Goal: Task Accomplishment & Management: Manage account settings

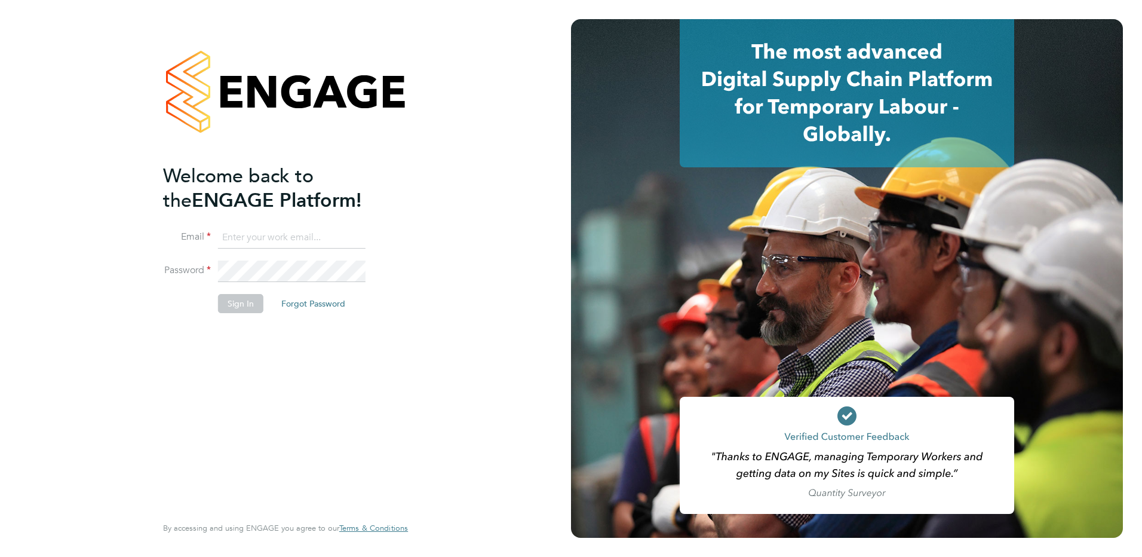
type input "[PERSON_NAME][EMAIL_ADDRESS][PERSON_NAME][DOMAIN_NAME]"
click at [334, 234] on input "[PERSON_NAME][EMAIL_ADDRESS][PERSON_NAME][DOMAIN_NAME]" at bounding box center [292, 238] width 148 height 22
click at [228, 300] on button "Sign In" at bounding box center [240, 303] width 45 height 19
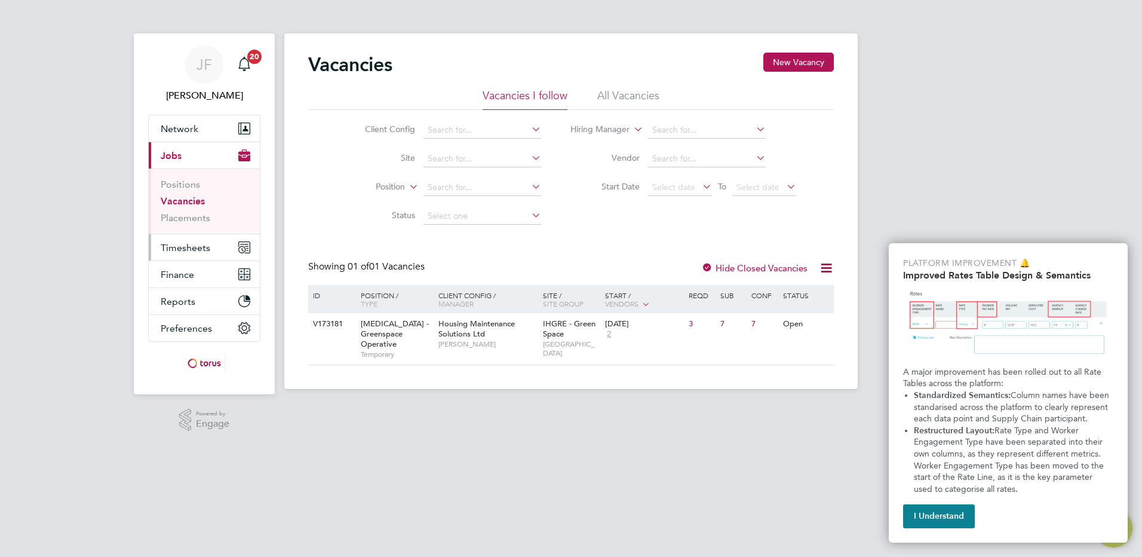
click at [171, 242] on span "Timesheets" at bounding box center [186, 247] width 50 height 11
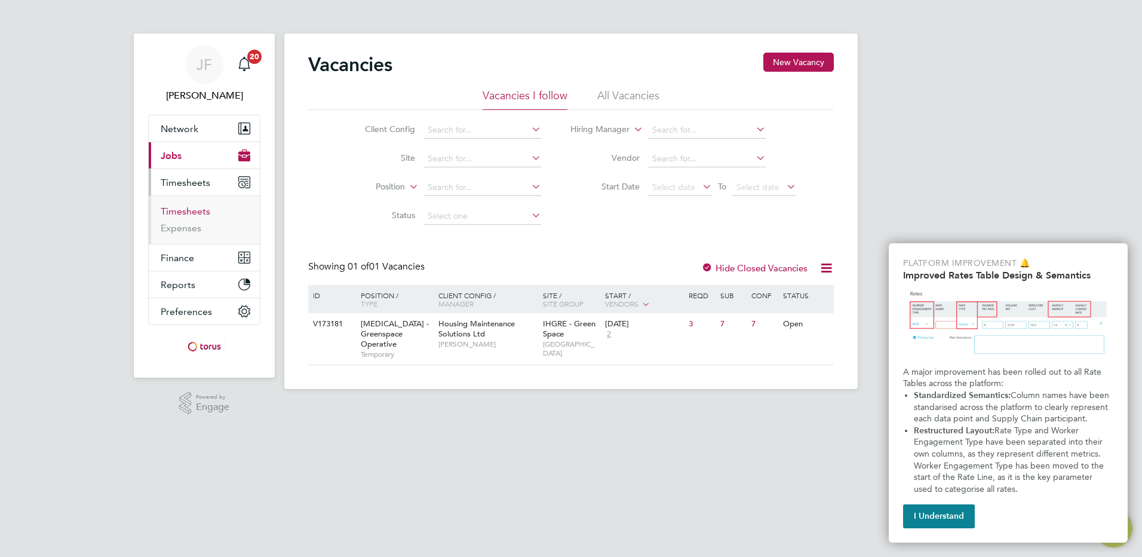
click at [187, 209] on link "Timesheets" at bounding box center [186, 210] width 50 height 11
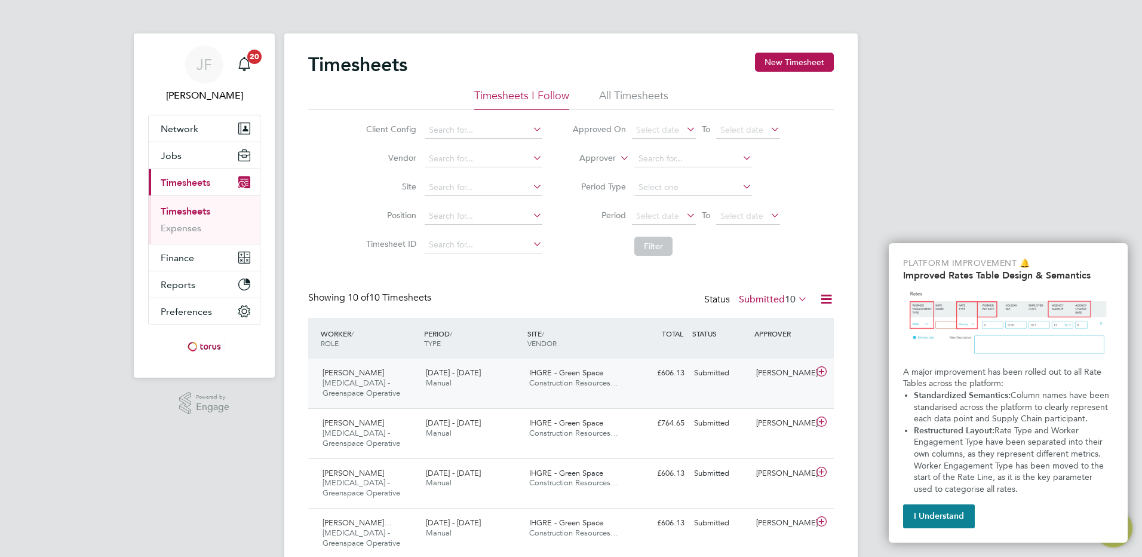
click at [820, 371] on icon at bounding box center [821, 372] width 15 height 10
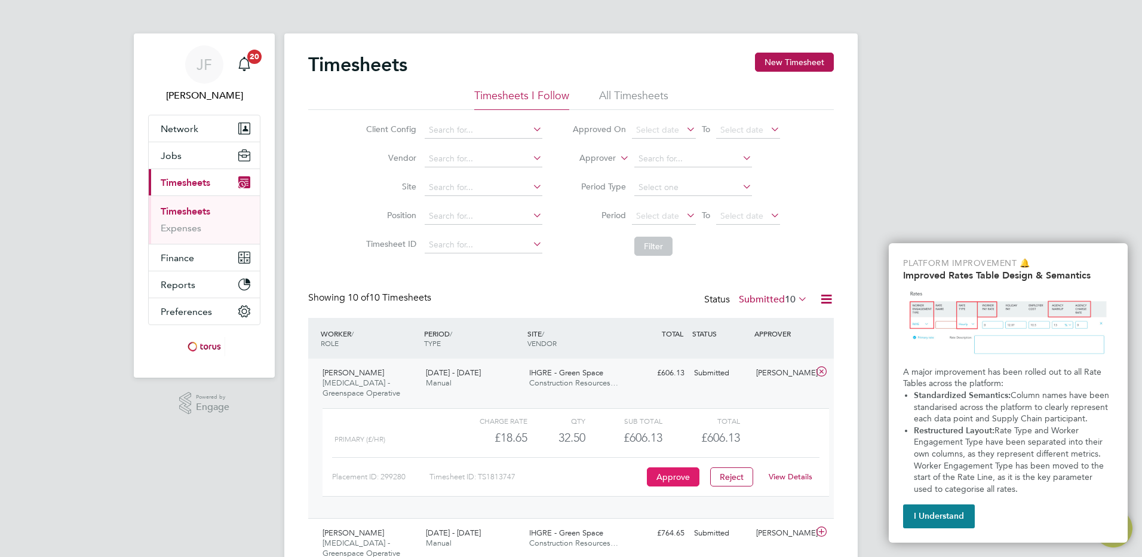
click at [679, 472] on button "Approve" at bounding box center [673, 476] width 53 height 19
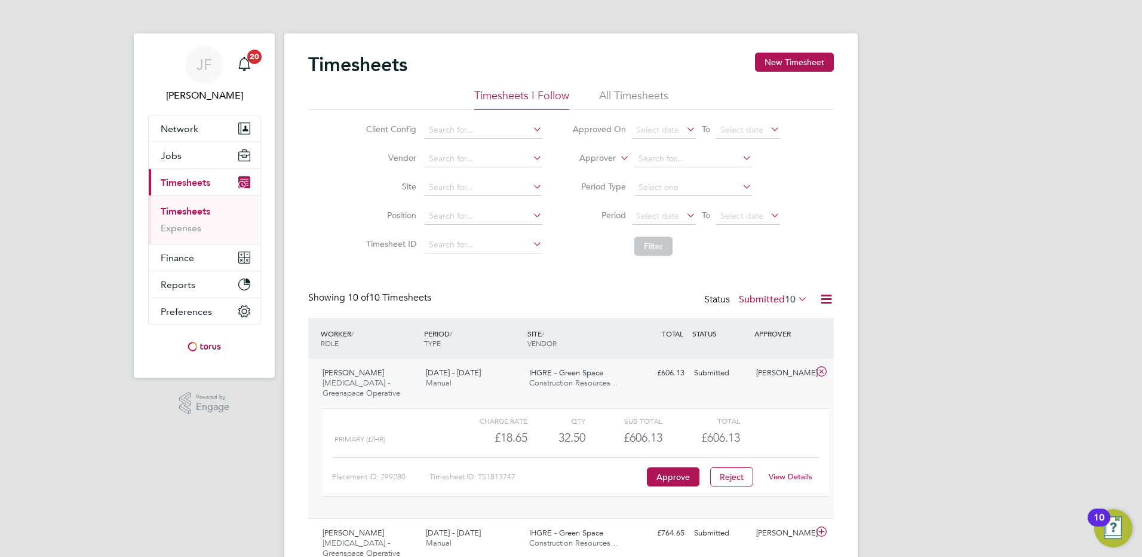
click at [819, 369] on icon at bounding box center [821, 372] width 15 height 10
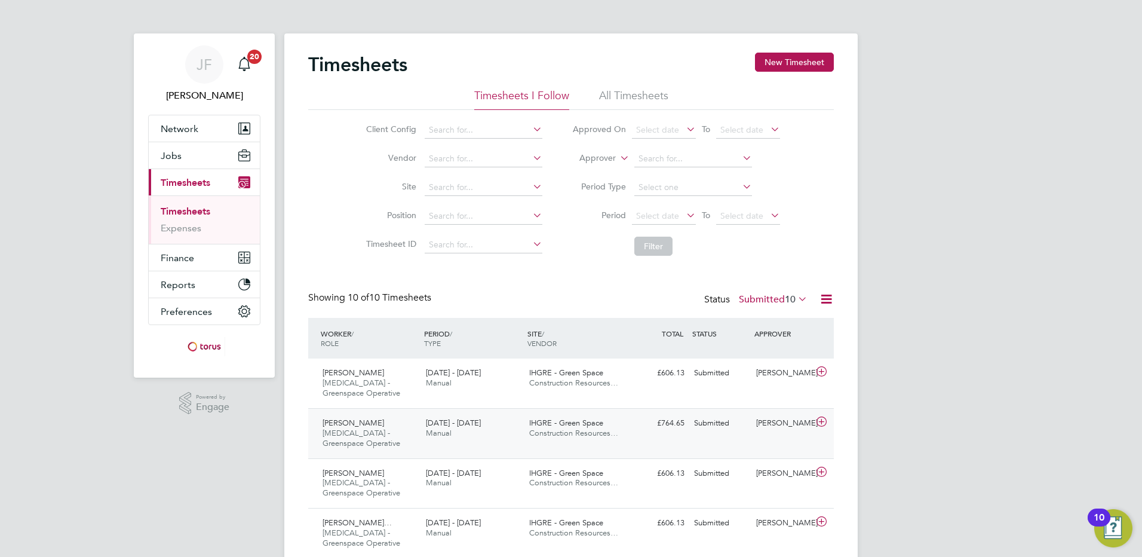
click at [820, 420] on icon at bounding box center [821, 422] width 15 height 10
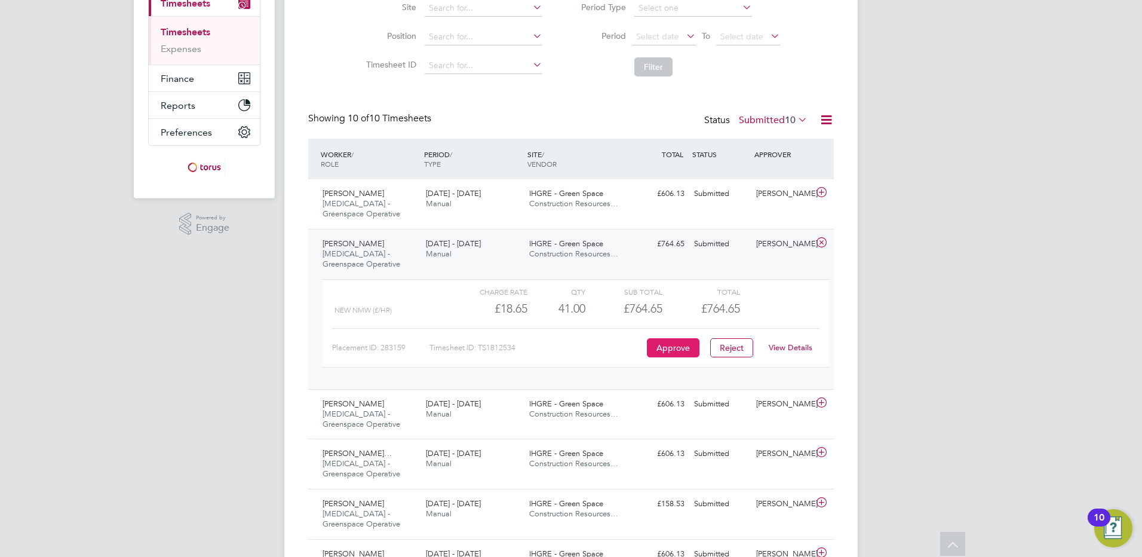
click at [682, 348] on button "Approve" at bounding box center [673, 347] width 53 height 19
click at [819, 241] on icon at bounding box center [821, 243] width 15 height 10
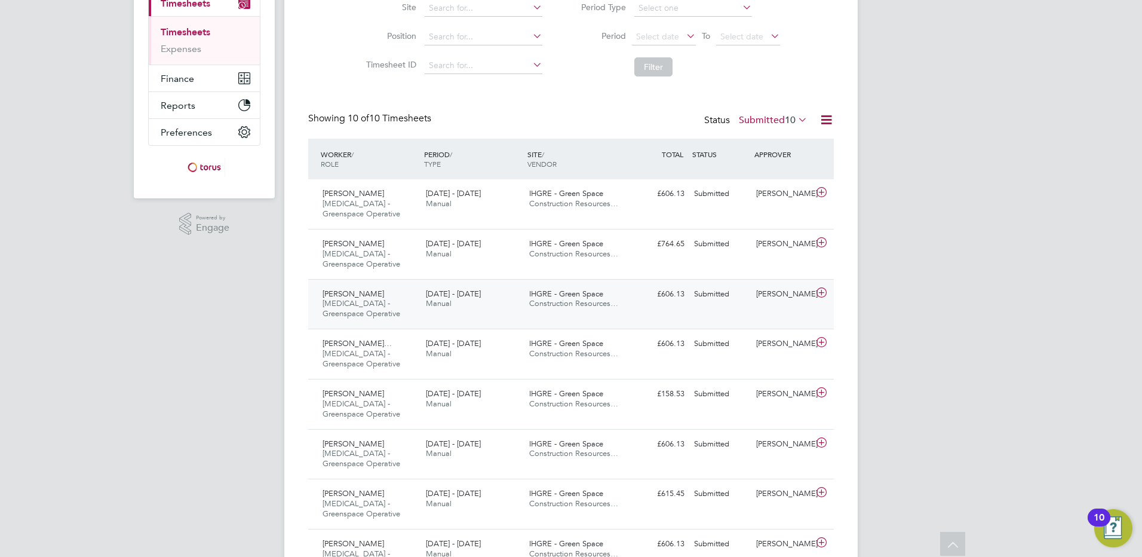
click at [822, 293] on icon at bounding box center [821, 293] width 15 height 10
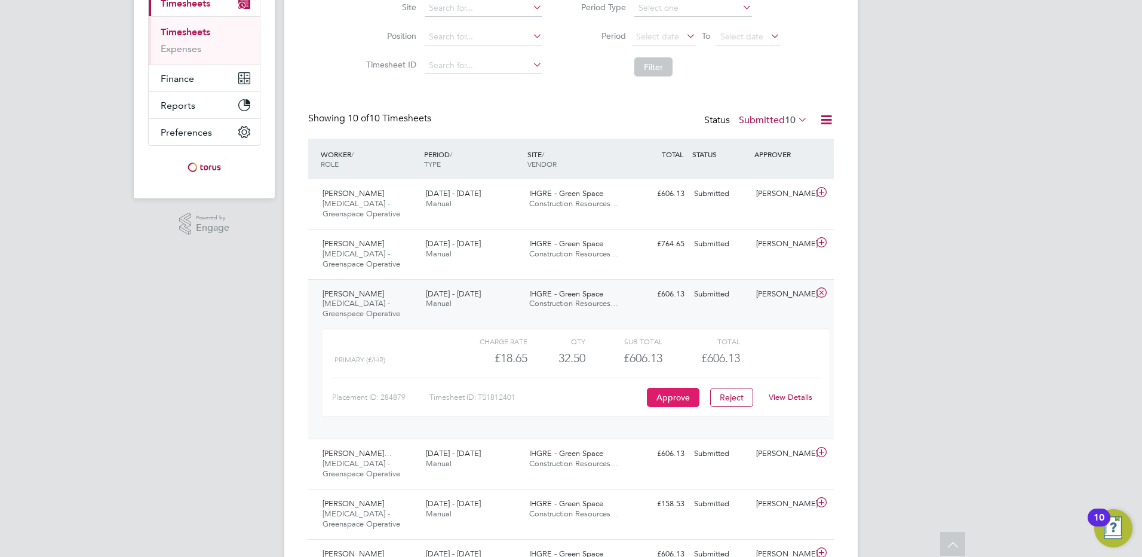
click at [682, 397] on button "Approve" at bounding box center [673, 397] width 53 height 19
click at [822, 296] on icon at bounding box center [821, 293] width 15 height 10
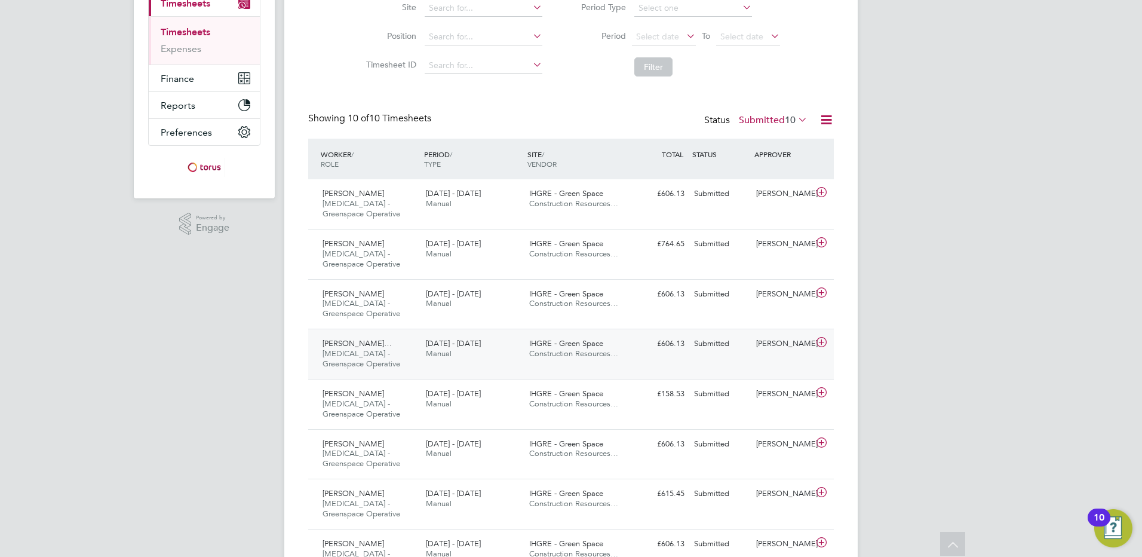
click at [821, 344] on icon at bounding box center [821, 342] width 15 height 10
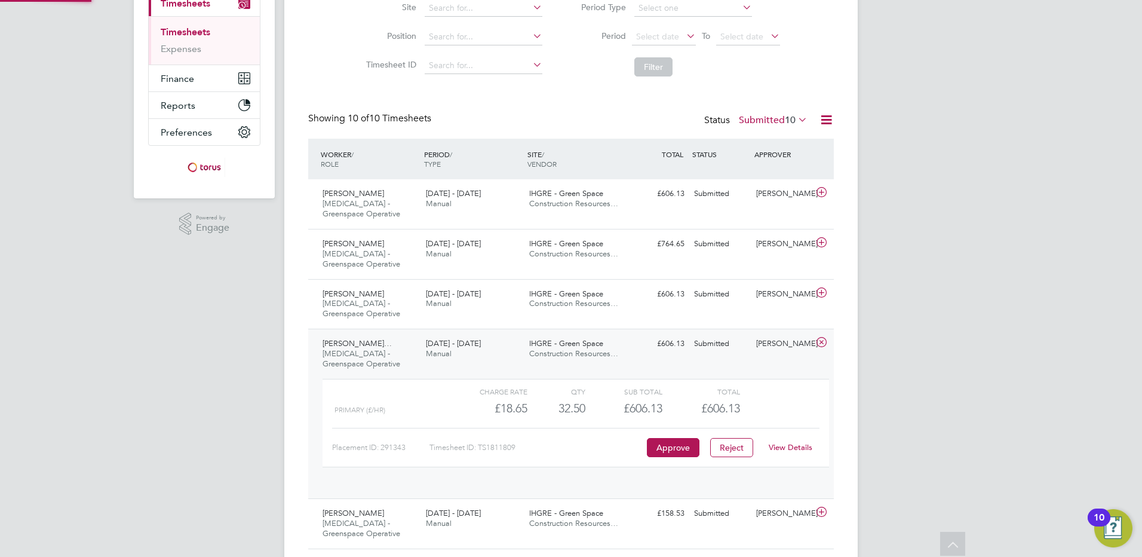
scroll to position [20, 116]
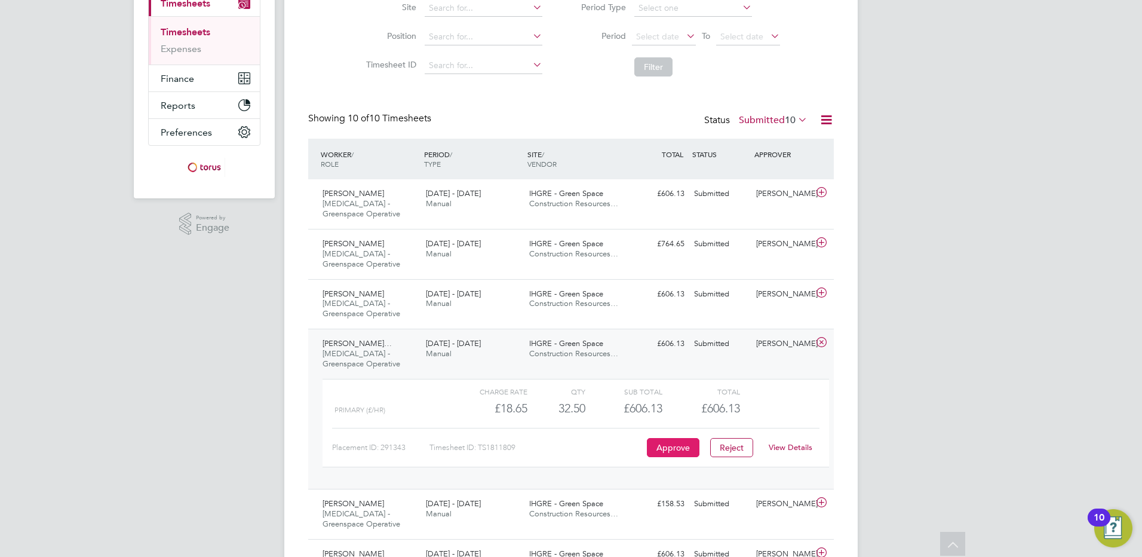
click at [670, 448] on button "Approve" at bounding box center [673, 447] width 53 height 19
click at [821, 344] on icon at bounding box center [821, 342] width 15 height 10
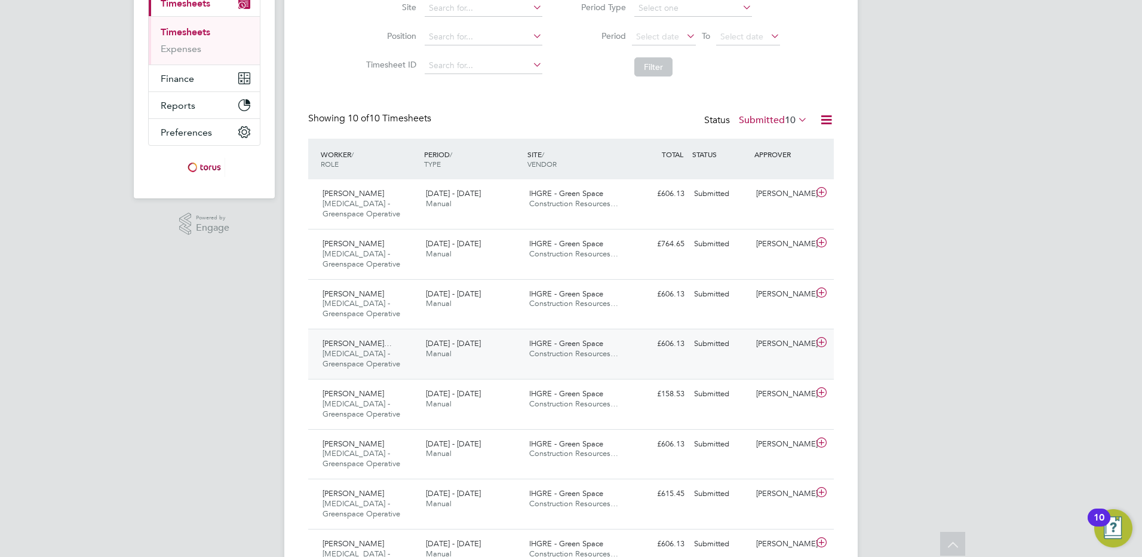
scroll to position [239, 0]
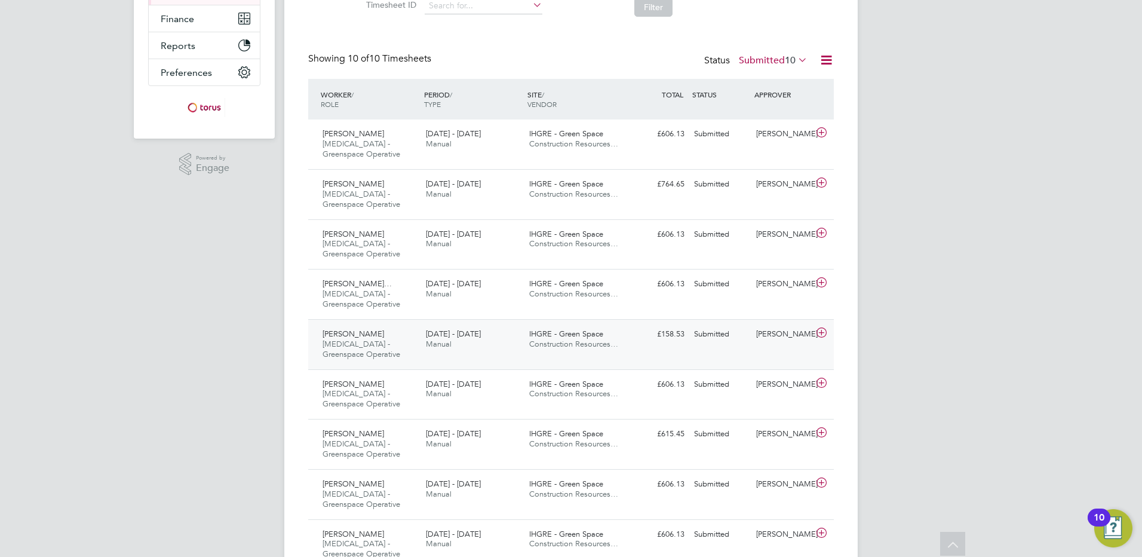
click at [822, 334] on icon at bounding box center [821, 333] width 15 height 10
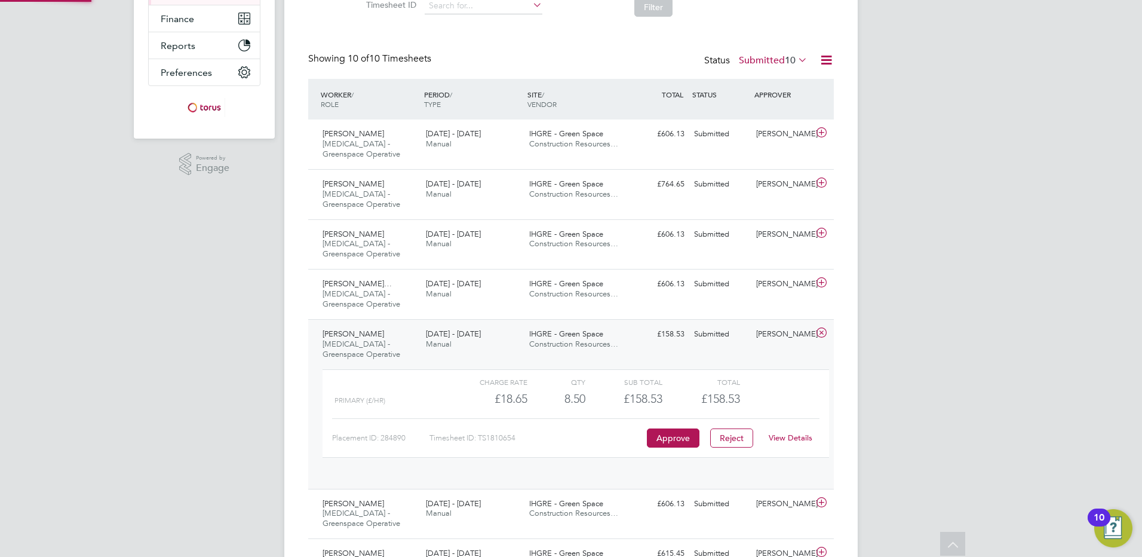
scroll to position [20, 116]
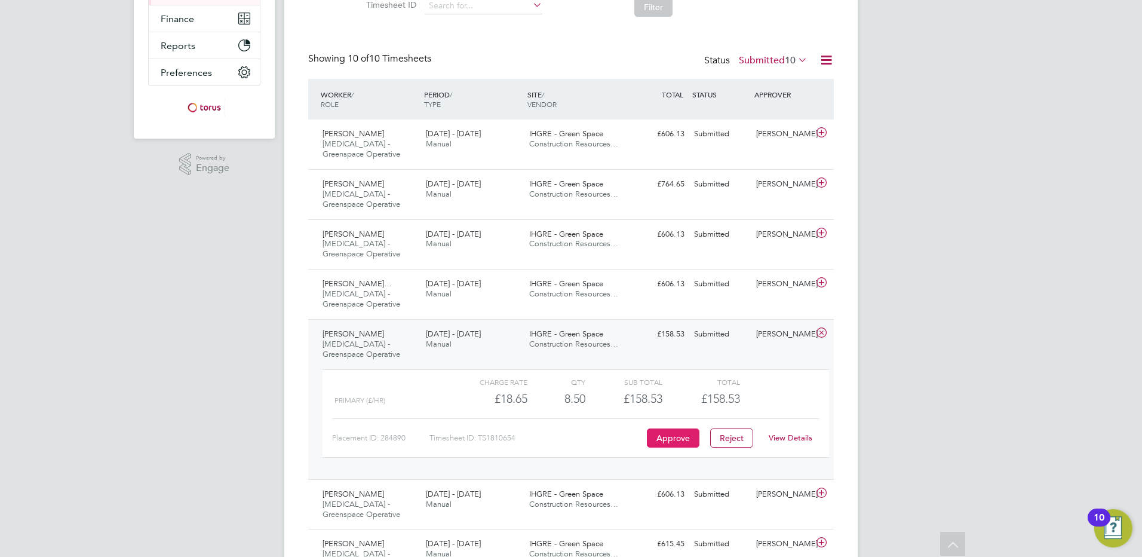
click at [677, 432] on button "Approve" at bounding box center [673, 437] width 53 height 19
click at [821, 332] on icon at bounding box center [821, 333] width 15 height 10
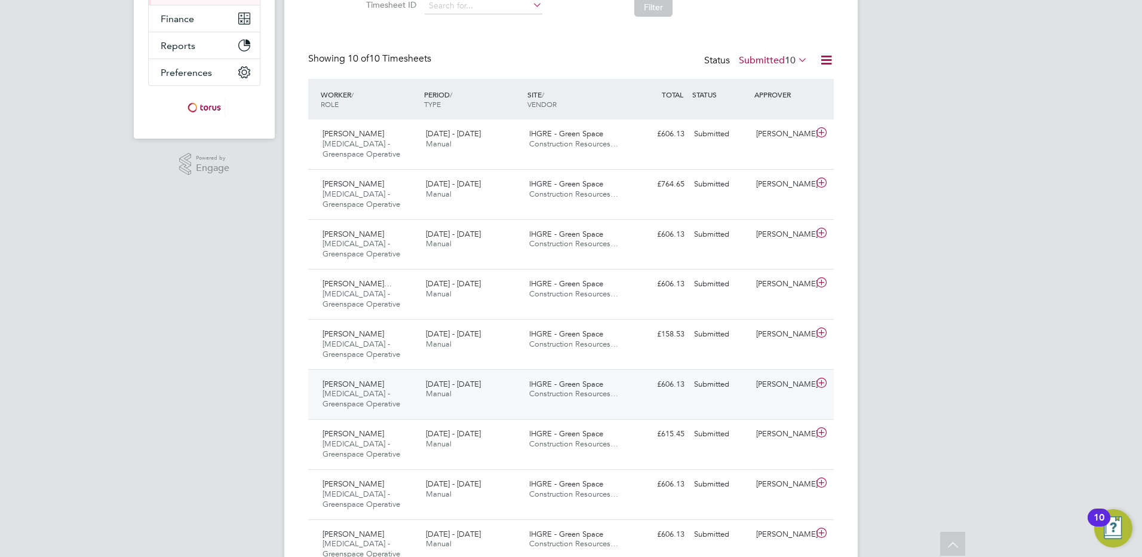
click at [819, 383] on icon at bounding box center [821, 383] width 15 height 10
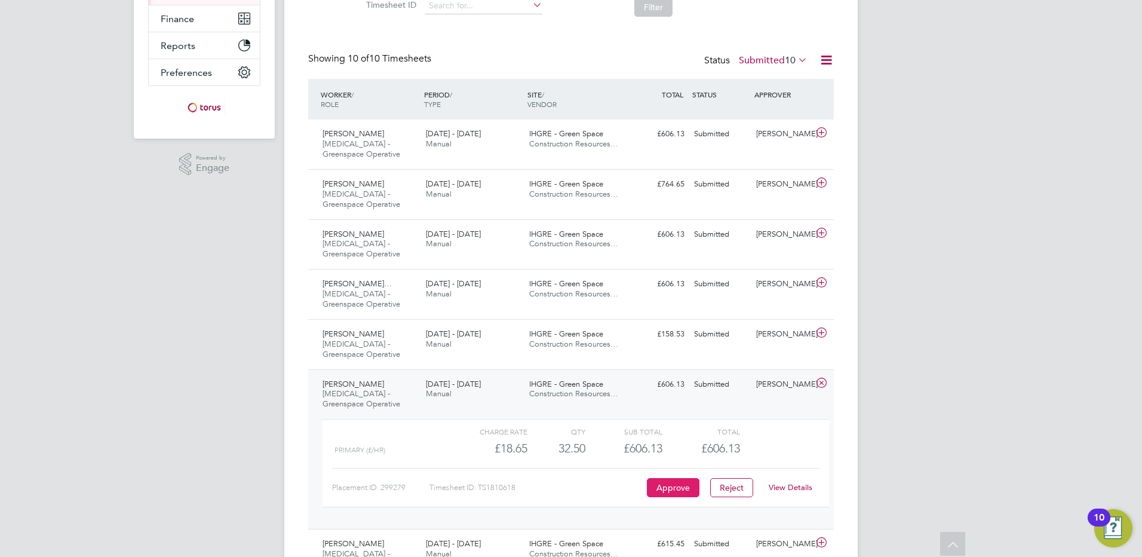
click at [676, 487] on button "Approve" at bounding box center [673, 487] width 53 height 19
click at [821, 385] on icon at bounding box center [821, 383] width 15 height 10
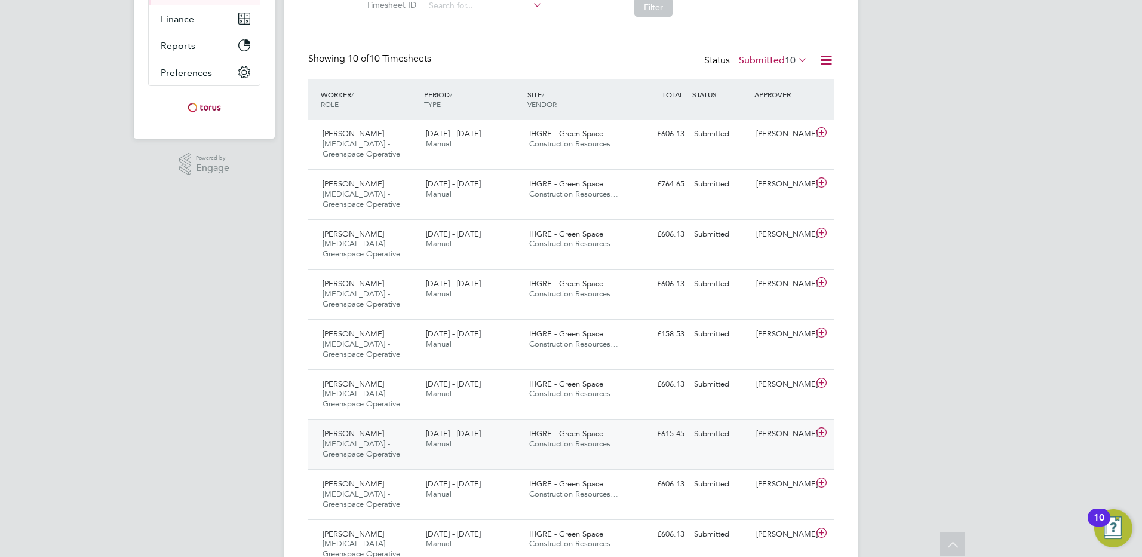
click at [822, 431] on icon at bounding box center [821, 433] width 15 height 10
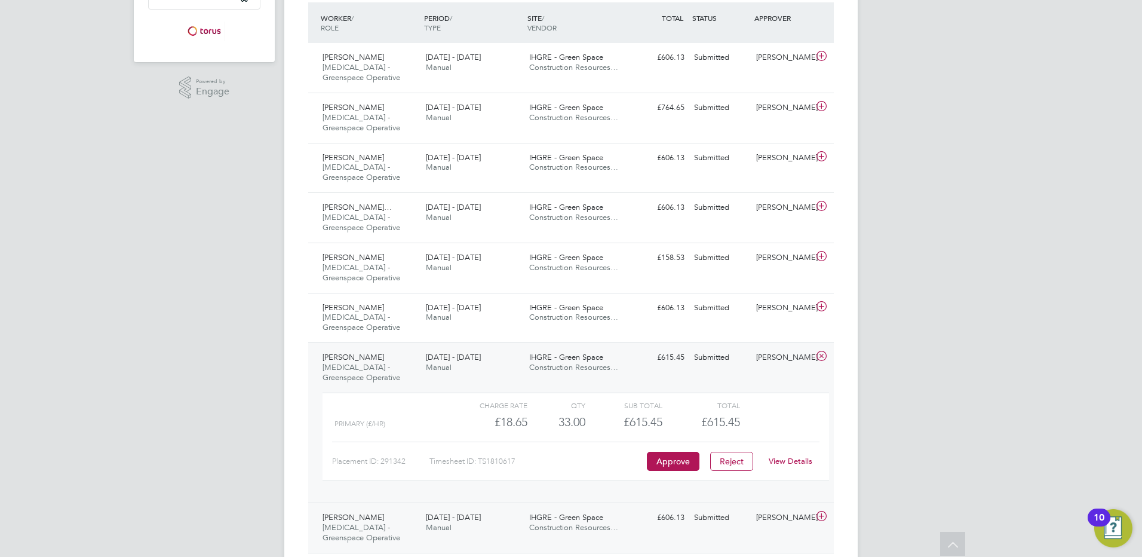
scroll to position [358, 0]
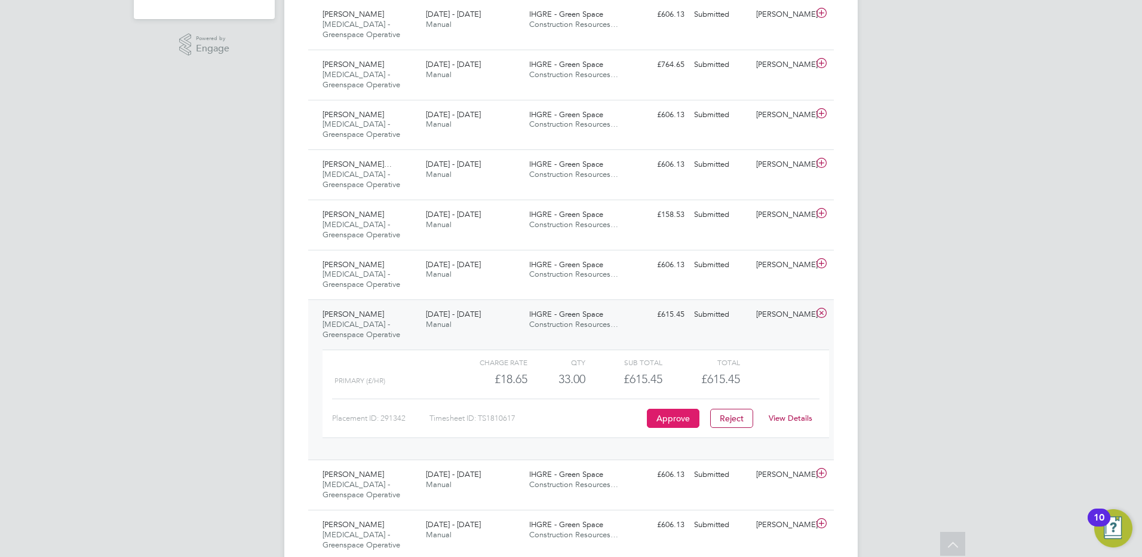
click at [684, 417] on button "Approve" at bounding box center [673, 418] width 53 height 19
click at [822, 312] on icon at bounding box center [821, 313] width 15 height 10
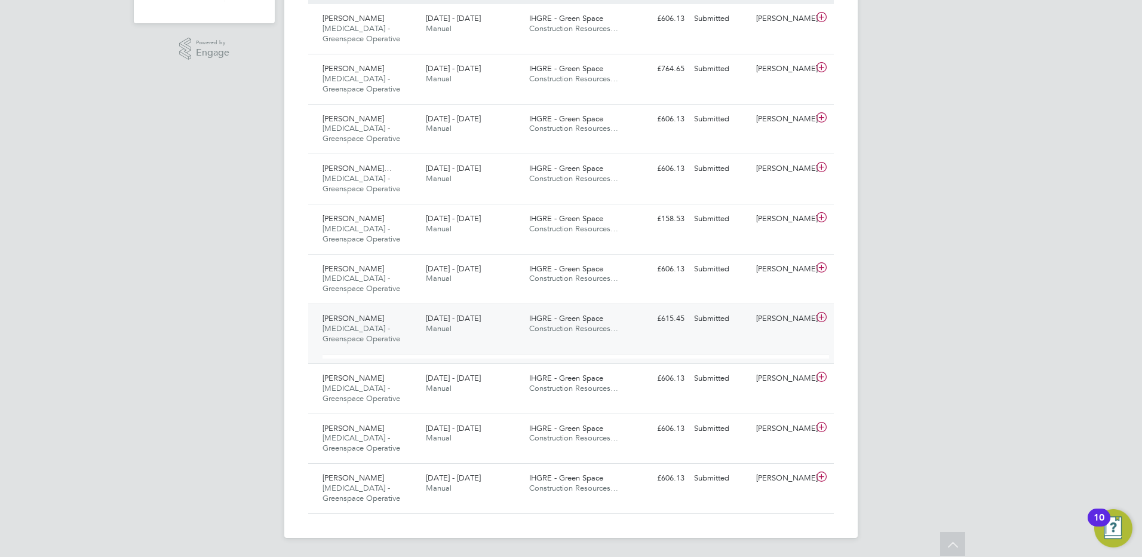
scroll to position [345, 0]
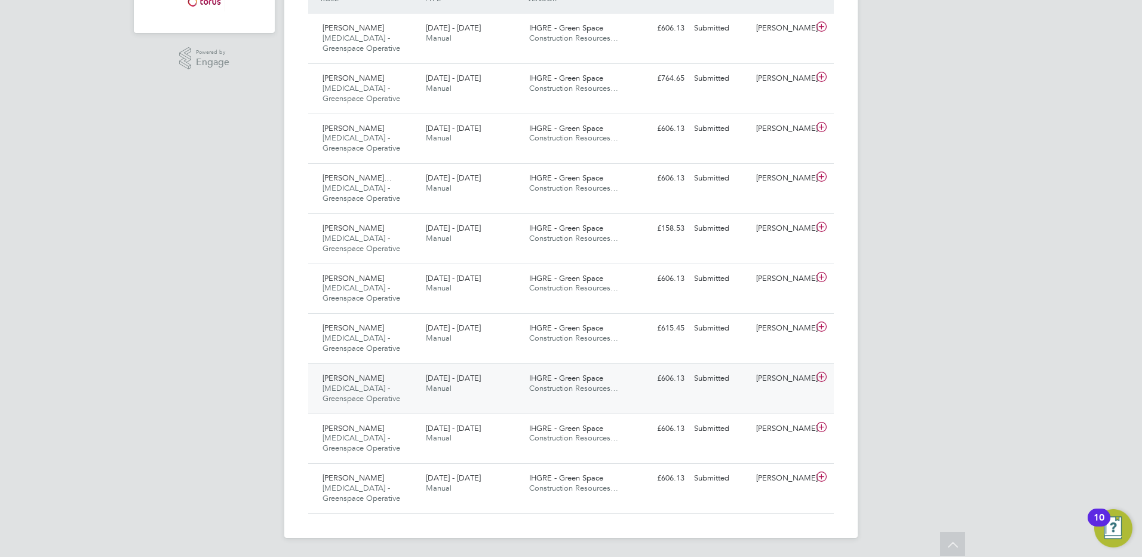
click at [822, 375] on icon at bounding box center [821, 377] width 15 height 10
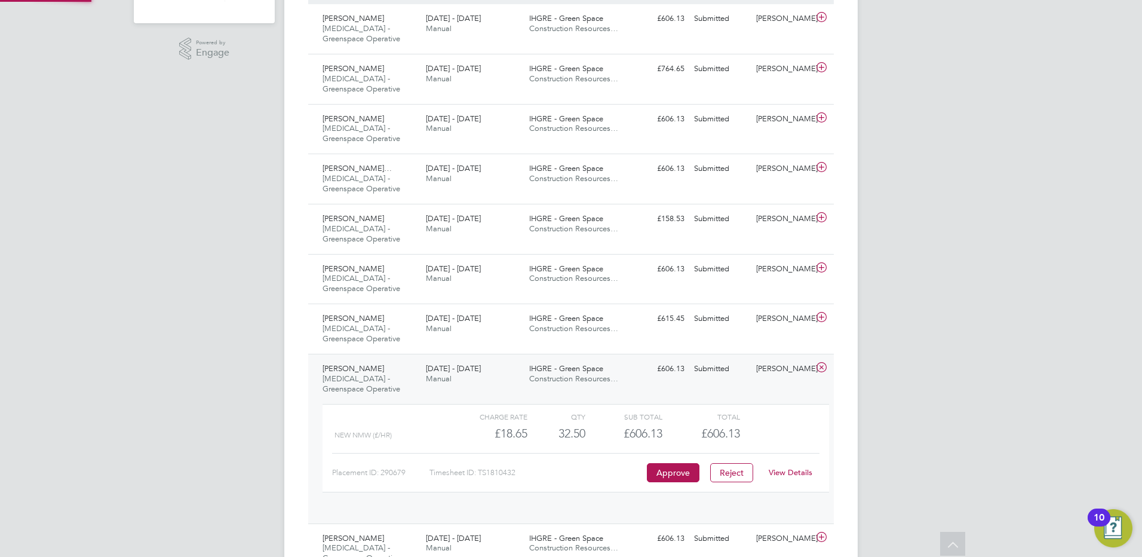
scroll to position [20, 116]
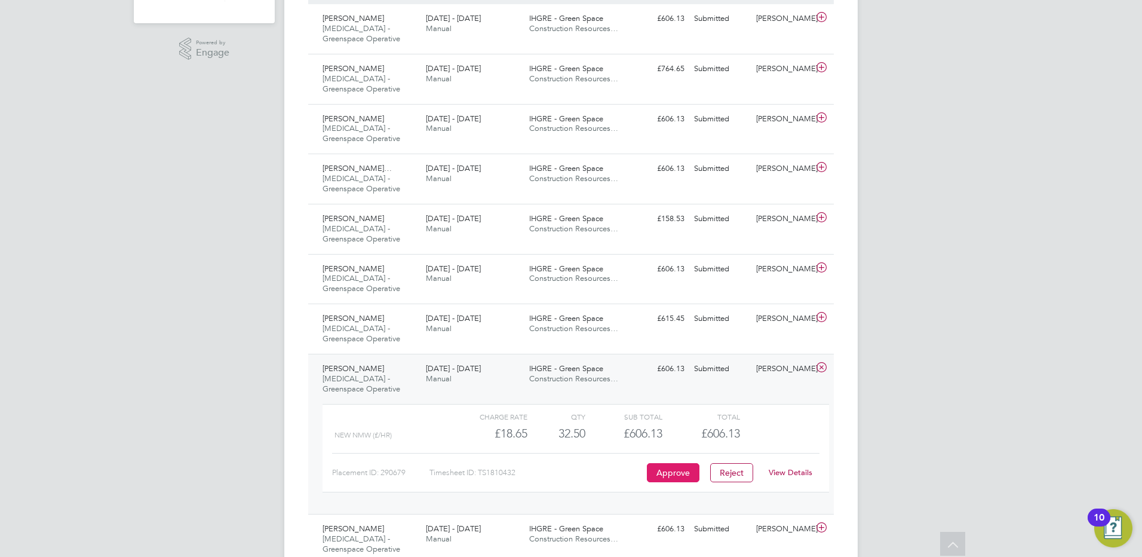
click at [671, 474] on button "Approve" at bounding box center [673, 472] width 53 height 19
click at [821, 366] on icon at bounding box center [821, 368] width 15 height 10
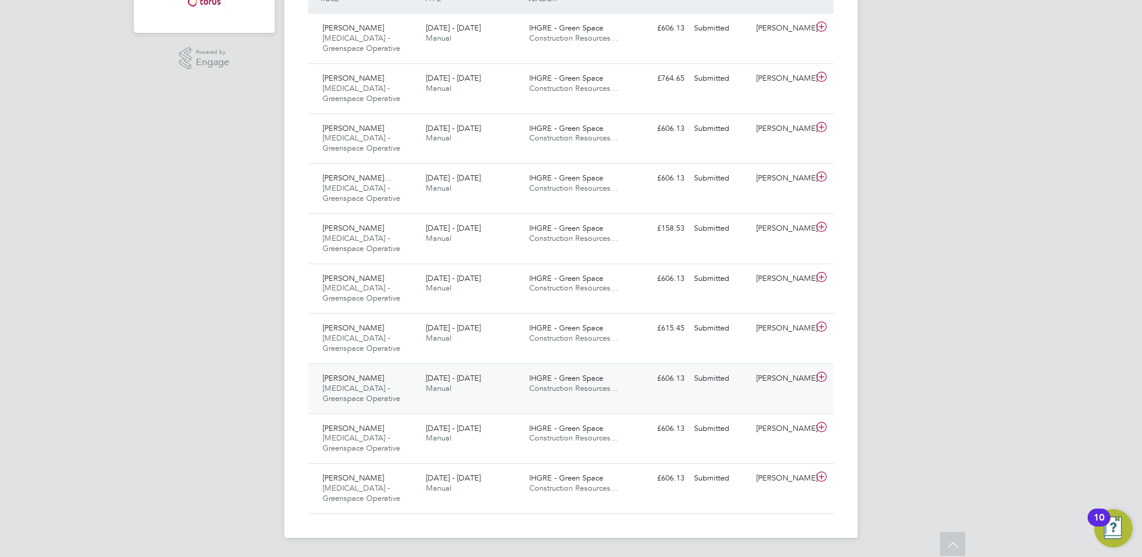
scroll to position [345, 0]
click at [822, 426] on icon at bounding box center [821, 427] width 15 height 10
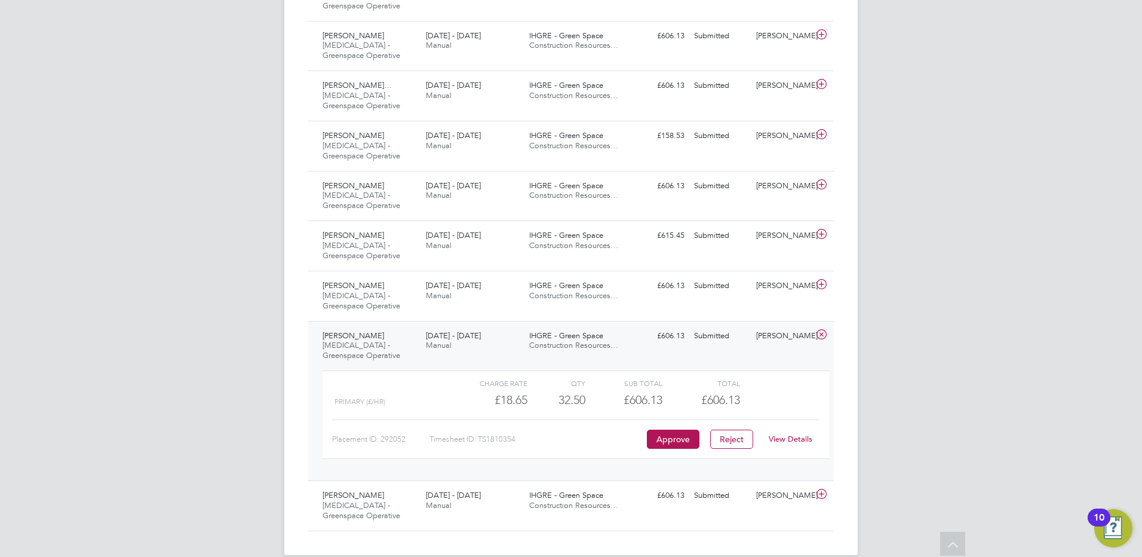
scroll to position [455, 0]
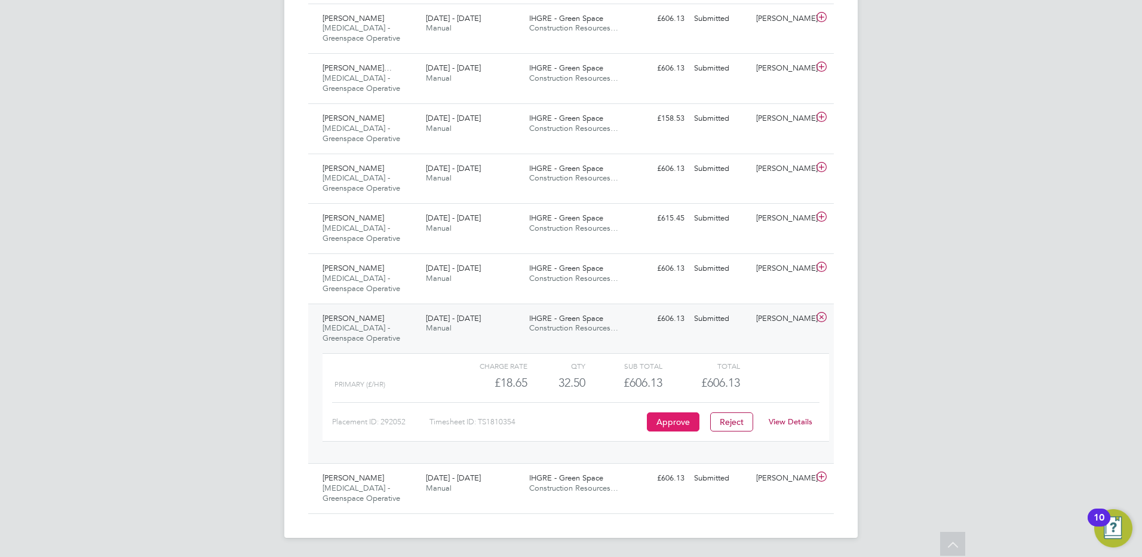
click at [666, 420] on button "Approve" at bounding box center [673, 421] width 53 height 19
click at [824, 321] on icon at bounding box center [821, 317] width 15 height 10
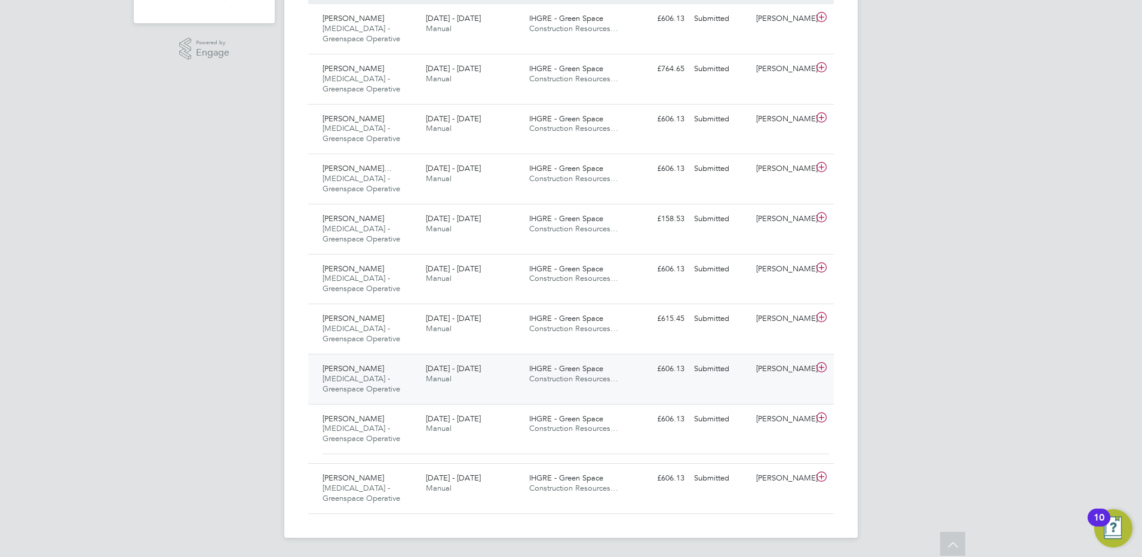
scroll to position [345, 0]
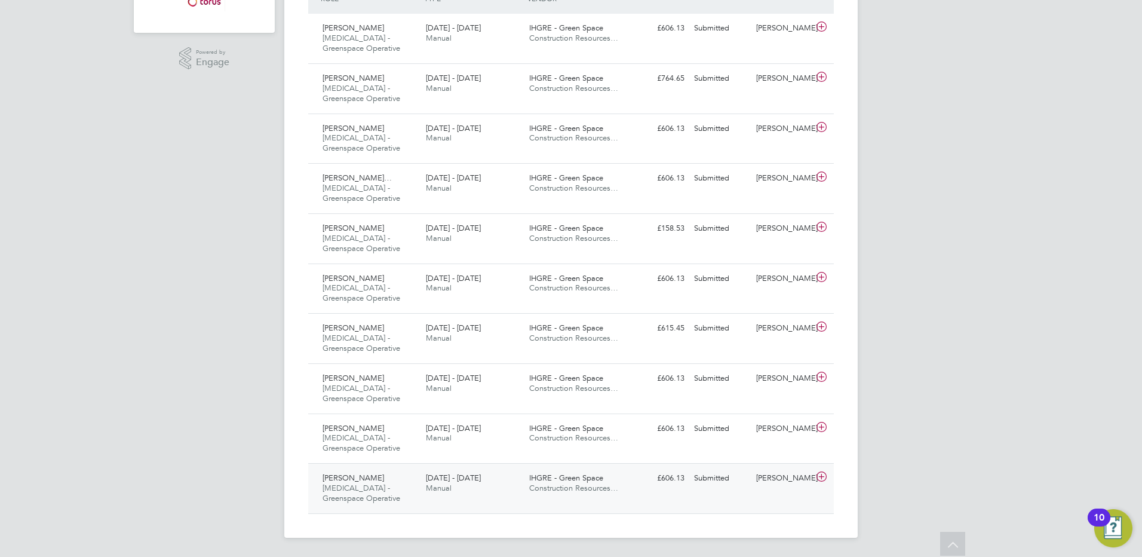
click at [818, 480] on icon at bounding box center [821, 477] width 15 height 10
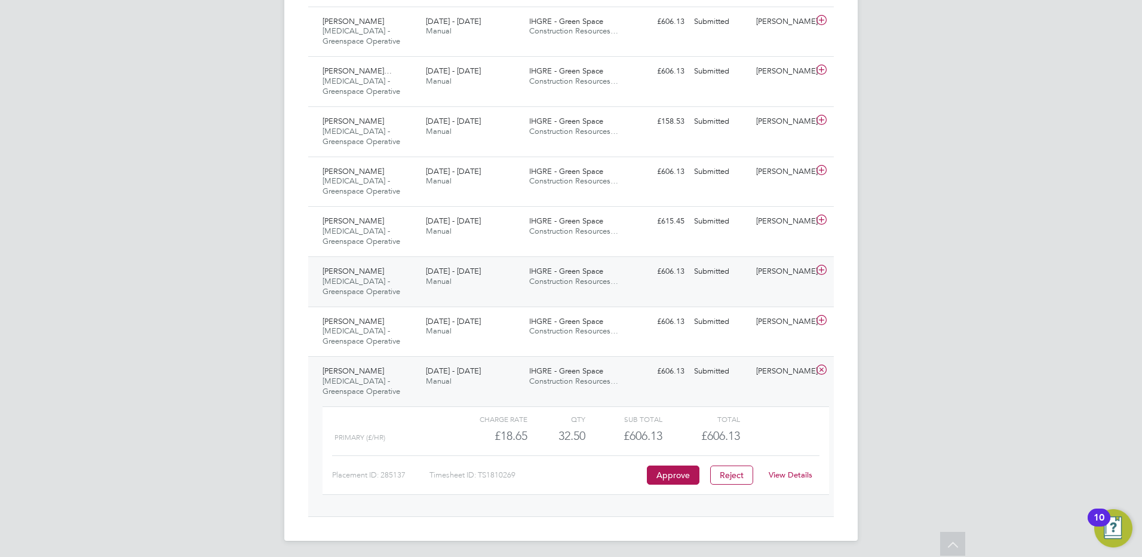
scroll to position [455, 0]
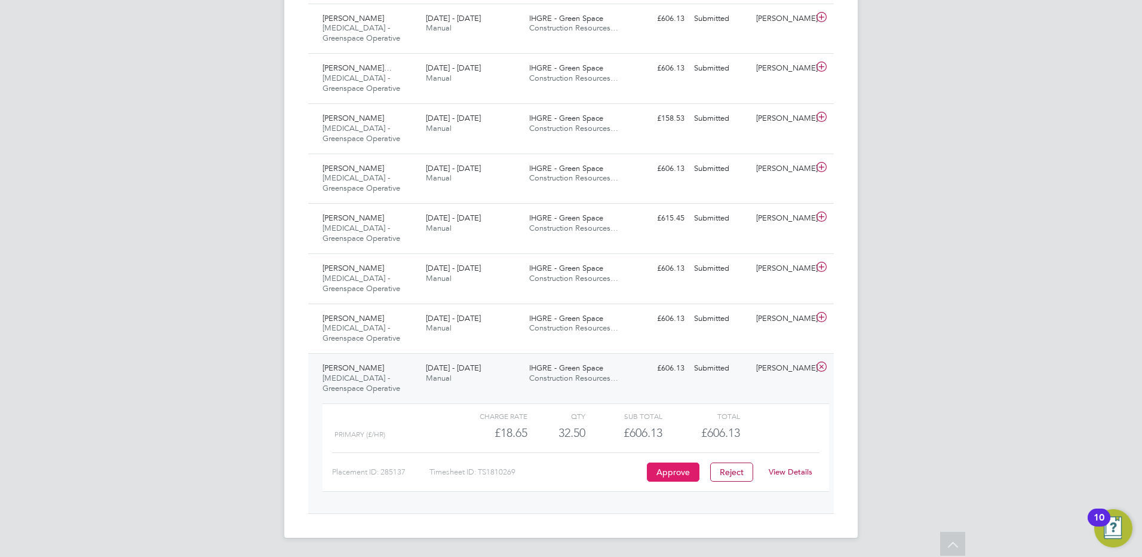
click at [662, 471] on button "Approve" at bounding box center [673, 471] width 53 height 19
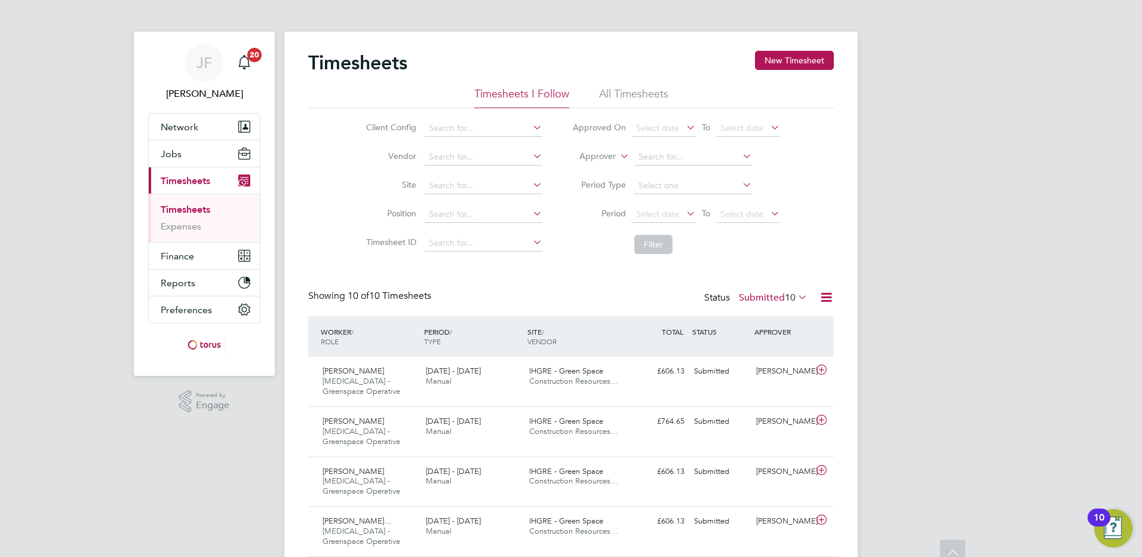
scroll to position [0, 0]
click at [250, 63] on app-alerts-badge "20" at bounding box center [255, 56] width 16 height 16
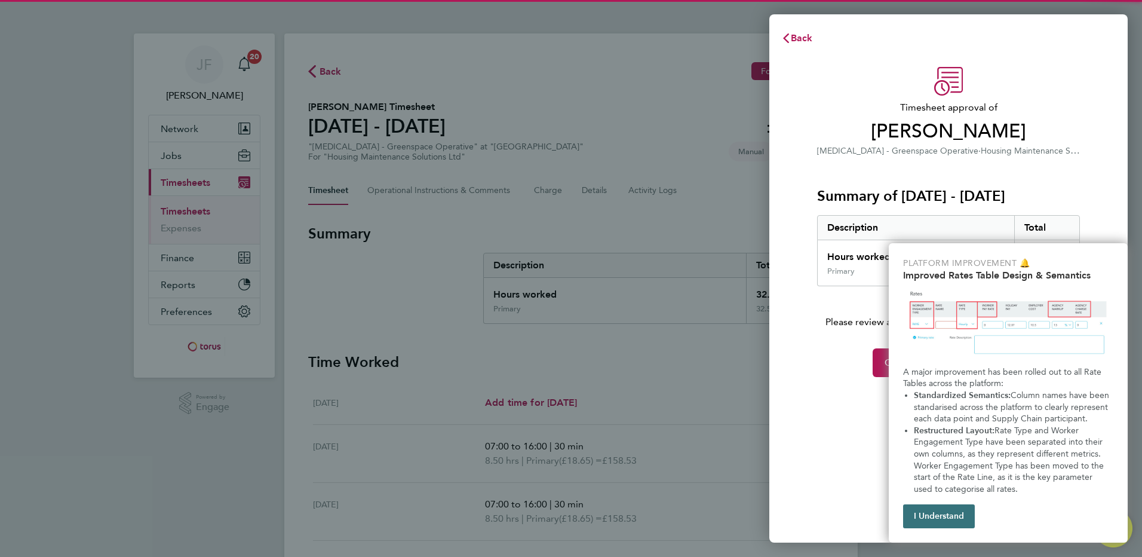
click at [937, 510] on button "I Understand" at bounding box center [939, 516] width 72 height 24
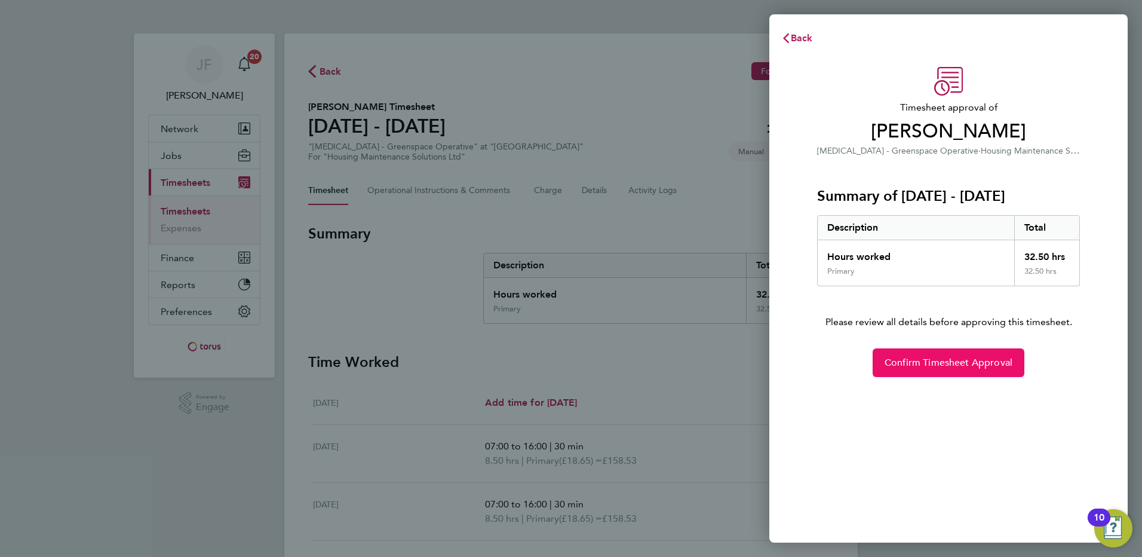
click at [983, 366] on span "Confirm Timesheet Approval" at bounding box center [949, 363] width 128 height 12
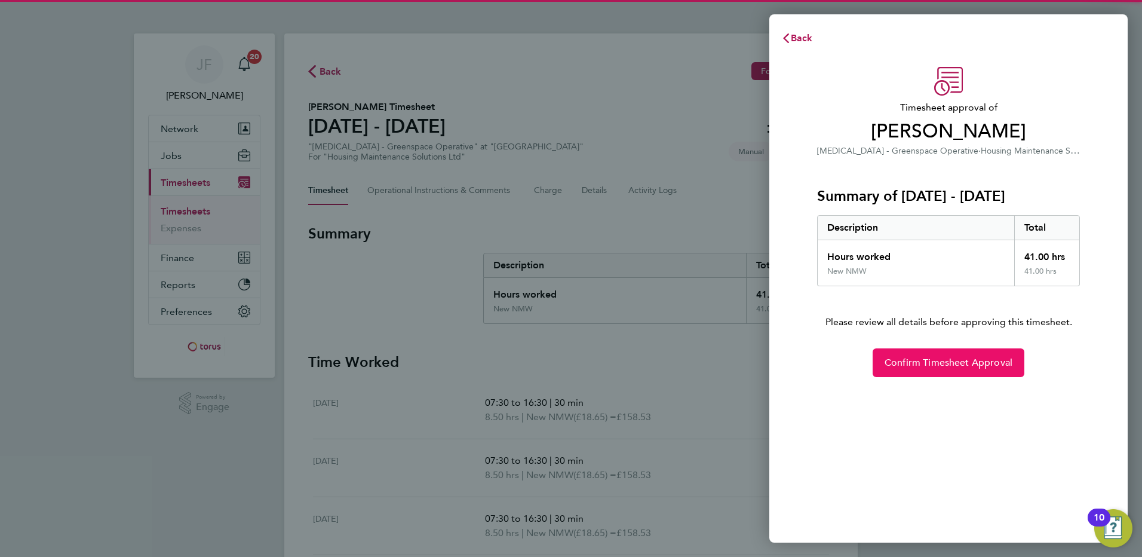
click at [918, 363] on span "Confirm Timesheet Approval" at bounding box center [949, 363] width 128 height 12
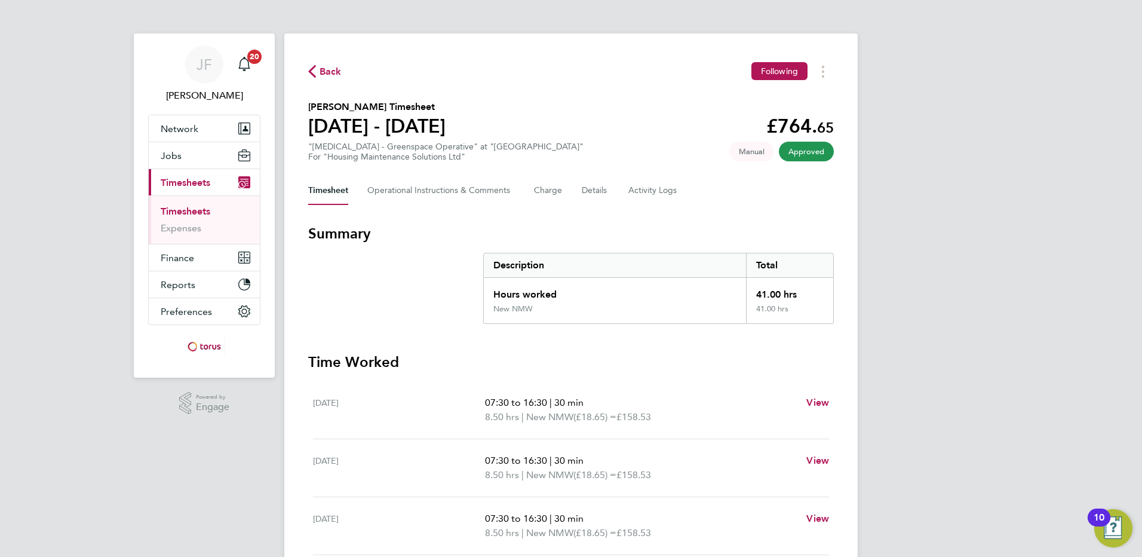
click at [333, 72] on span "Back" at bounding box center [331, 72] width 22 height 14
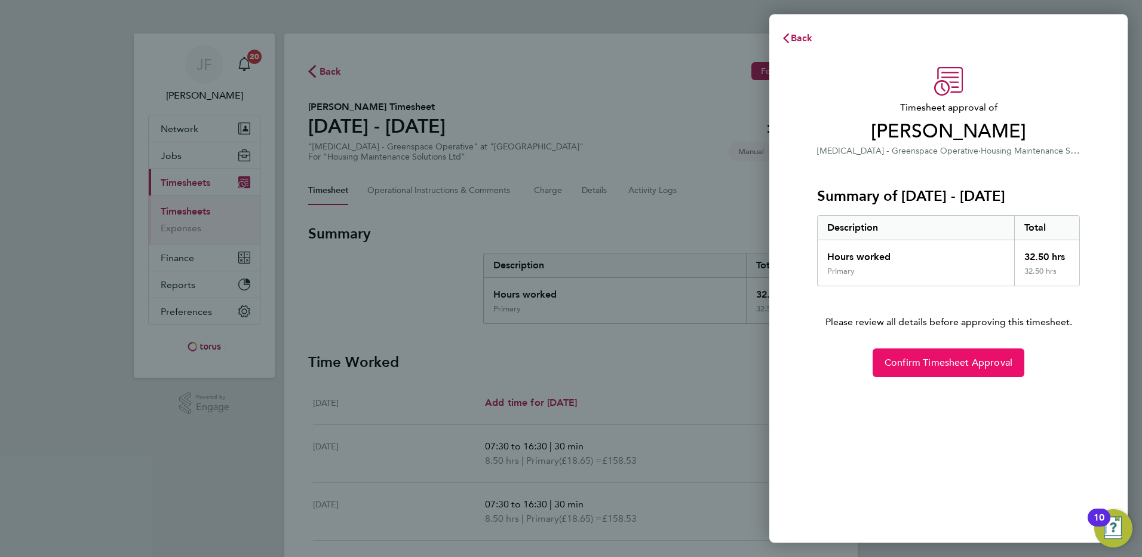
click at [905, 360] on span "Confirm Timesheet Approval" at bounding box center [949, 363] width 128 height 12
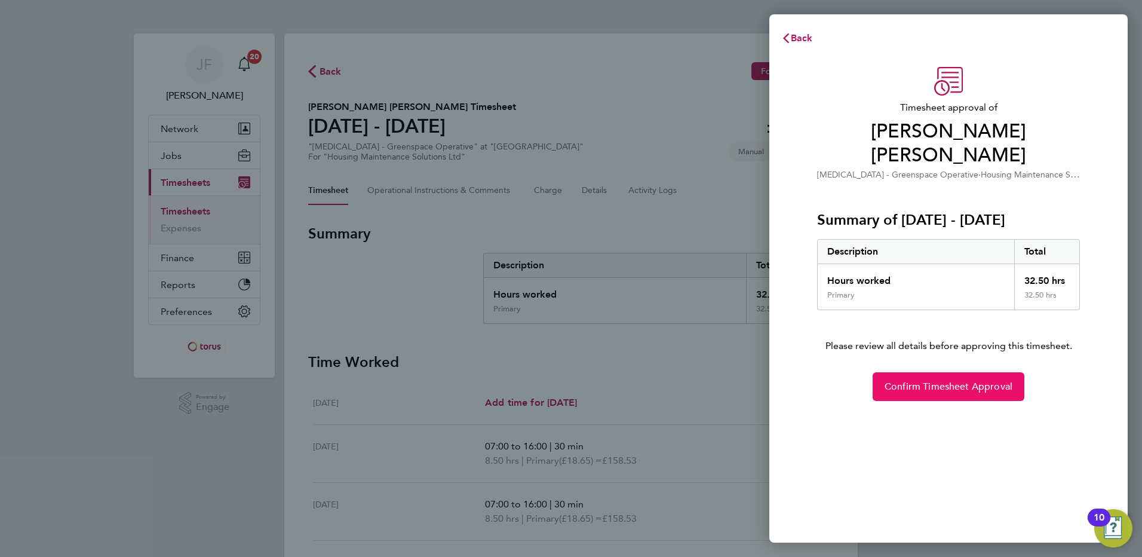
click at [930, 383] on span "Confirm Timesheet Approval" at bounding box center [949, 386] width 128 height 12
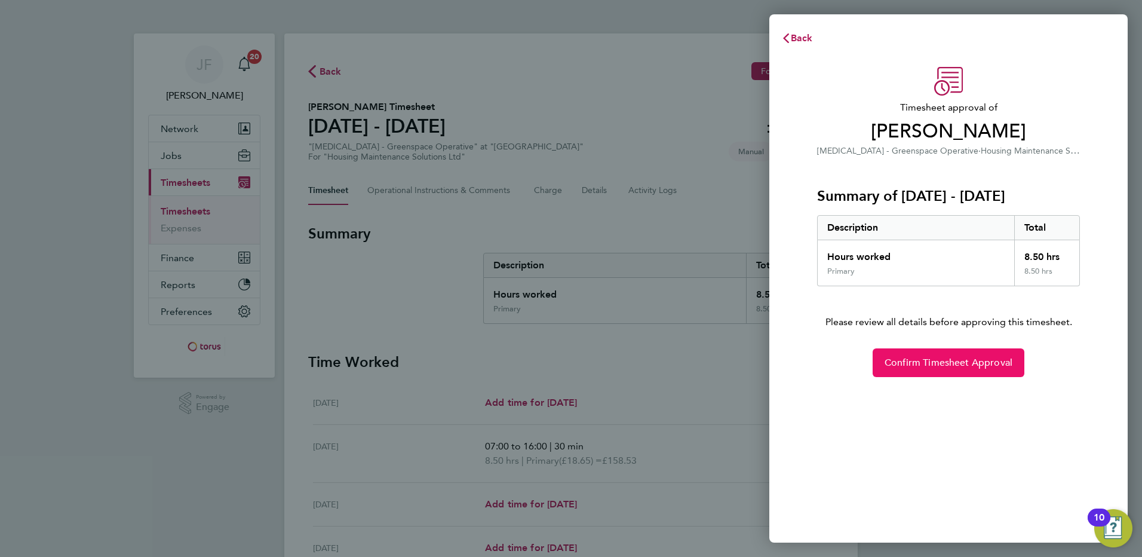
click at [904, 361] on span "Confirm Timesheet Approval" at bounding box center [949, 363] width 128 height 12
click at [917, 358] on span "Confirm Timesheet Approval" at bounding box center [949, 363] width 128 height 12
click at [916, 360] on span "Confirm Timesheet Approval" at bounding box center [949, 363] width 128 height 12
click at [917, 361] on span "Confirm Timesheet Approval" at bounding box center [949, 363] width 128 height 12
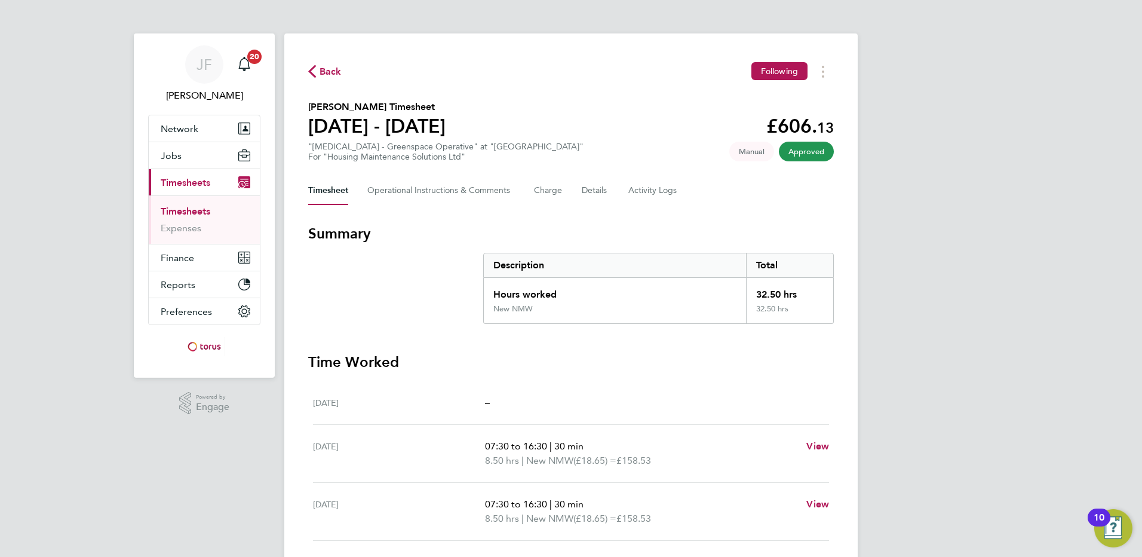
click at [821, 151] on span "Approved" at bounding box center [806, 152] width 55 height 20
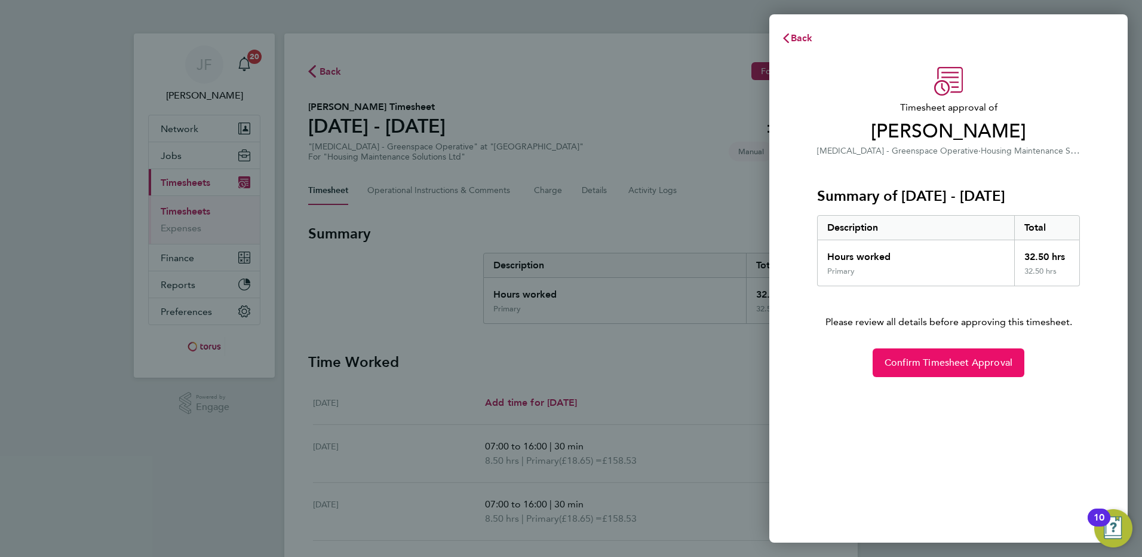
click at [902, 369] on button "Confirm Timesheet Approval" at bounding box center [949, 362] width 152 height 29
click at [940, 365] on span "Confirm Timesheet Approval" at bounding box center [949, 363] width 128 height 12
